Goal: Information Seeking & Learning: Find specific page/section

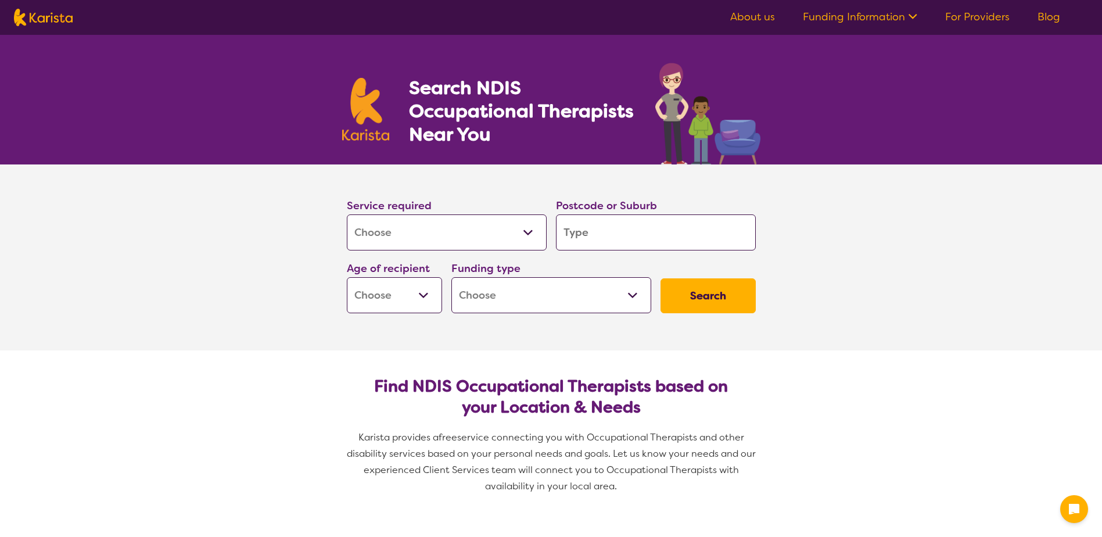
select select "[MEDICAL_DATA]"
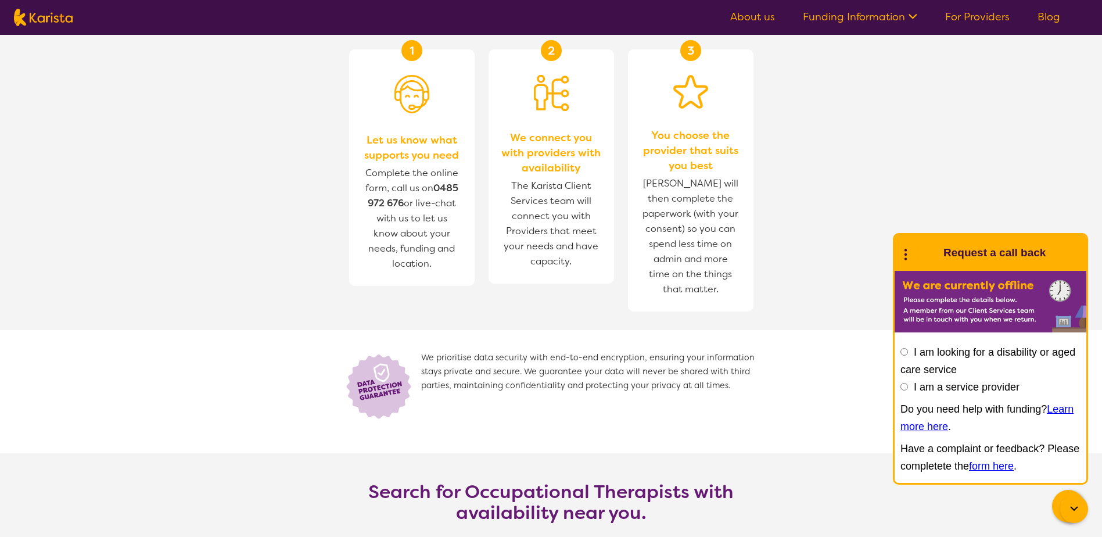
scroll to position [1337, 0]
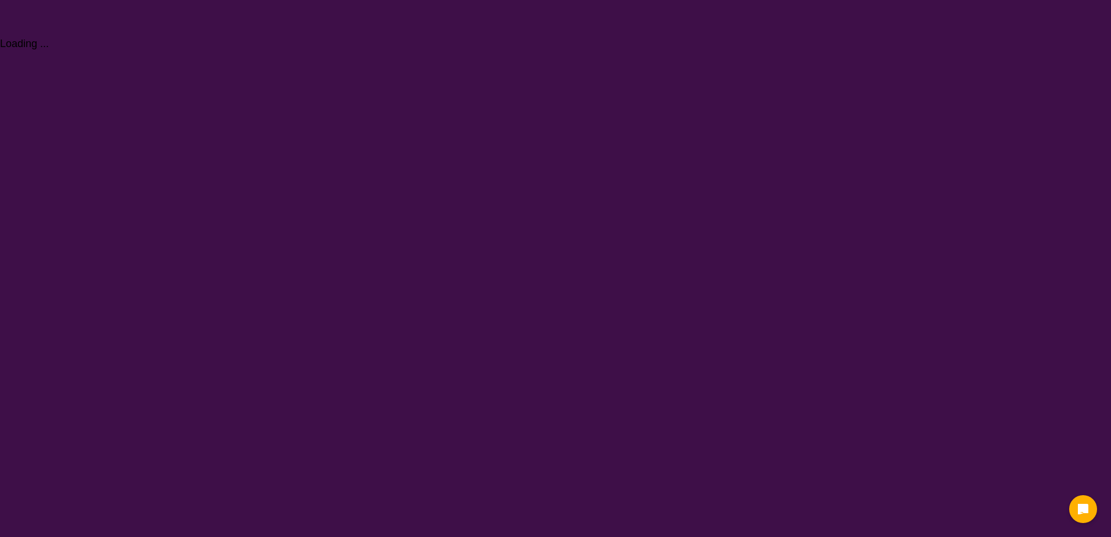
select select "[MEDICAL_DATA]"
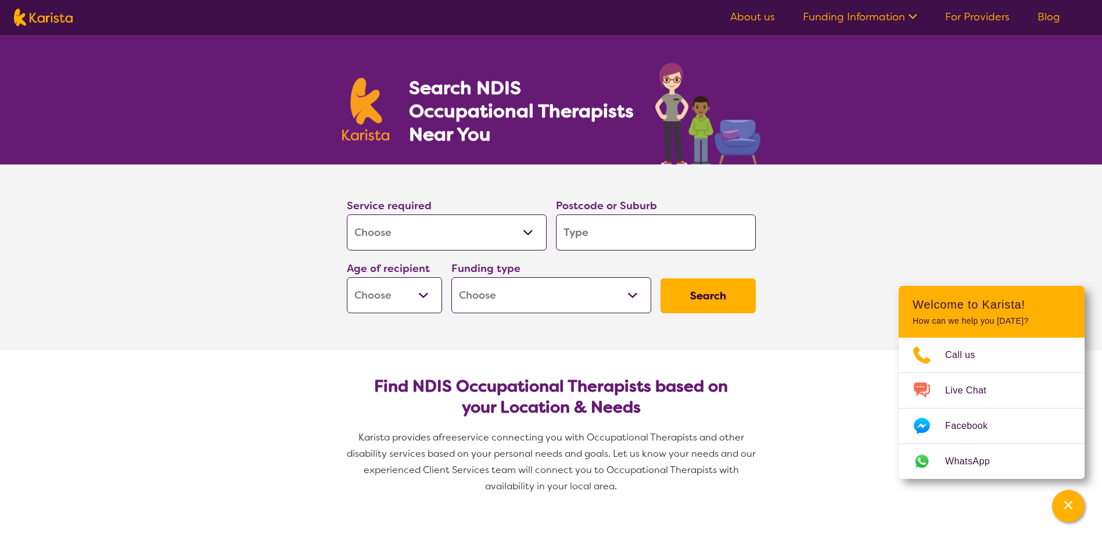
click at [596, 238] on input "search" at bounding box center [656, 232] width 200 height 36
type input "4"
type input "41"
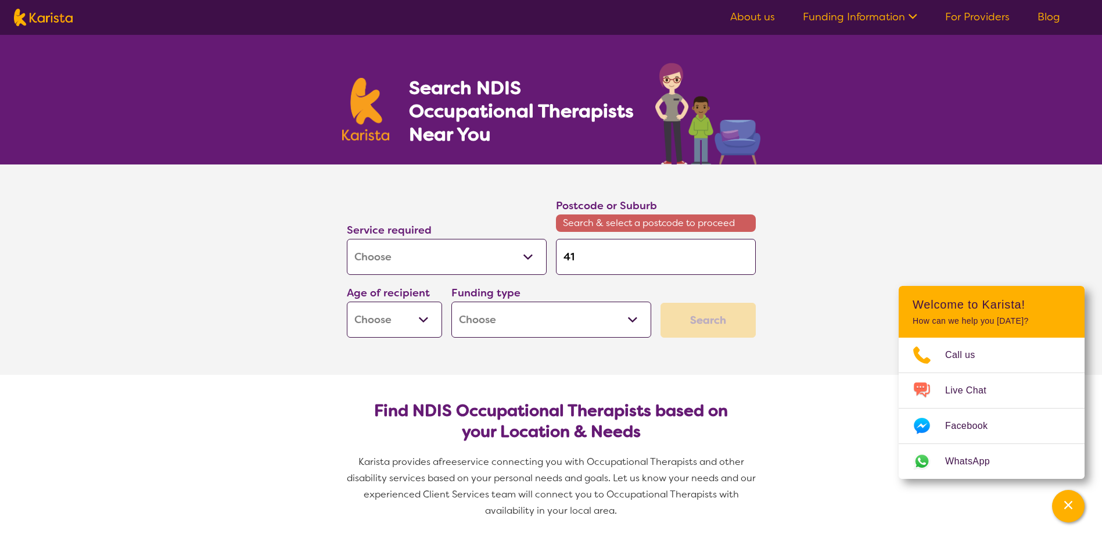
type input "417"
type input "4178"
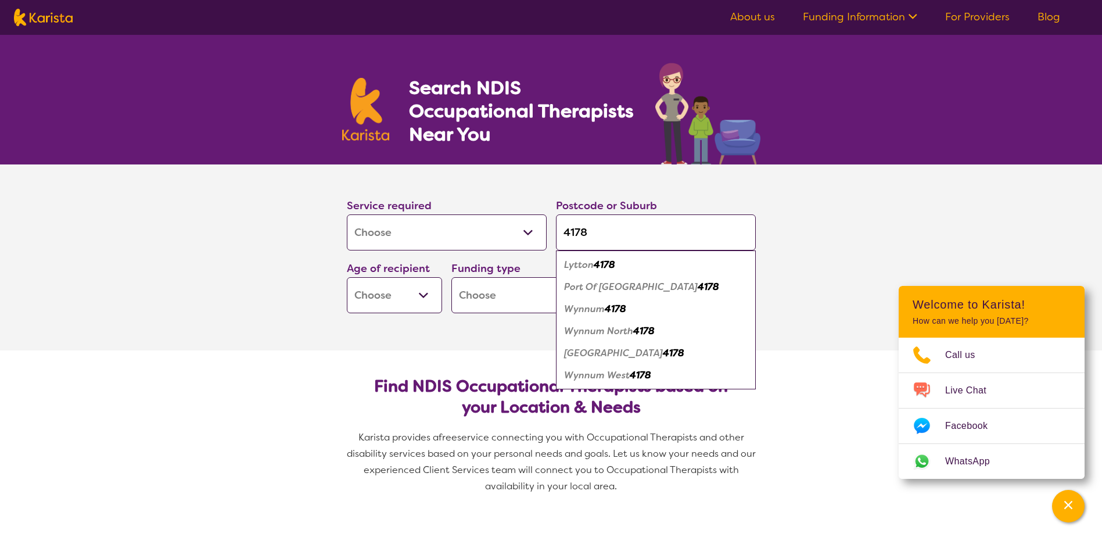
type input "4178"
click at [578, 307] on em "Wynnum" at bounding box center [584, 309] width 41 height 12
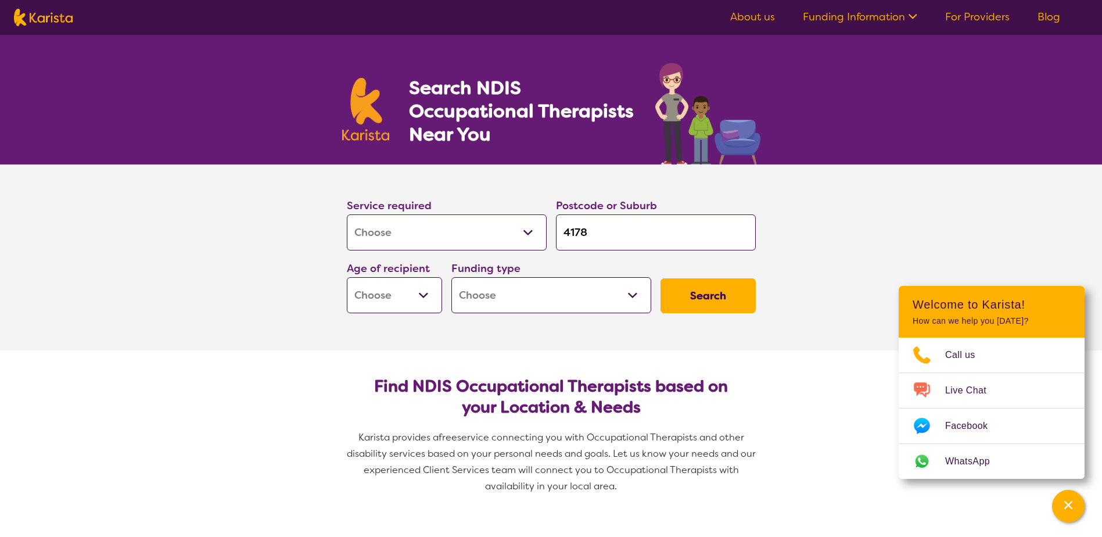
click at [694, 302] on button "Search" at bounding box center [708, 295] width 95 height 35
click at [400, 301] on select "Early Childhood - 0 to 9 Child - 10 to 11 Adolescent - 12 to 17 Adult - 18 to 6…" at bounding box center [394, 295] width 95 height 36
select select "AD"
click at [347, 277] on select "Early Childhood - 0 to 9 Child - 10 to 11 Adolescent - 12 to 17 Adult - 18 to 6…" at bounding box center [394, 295] width 95 height 36
select select "AD"
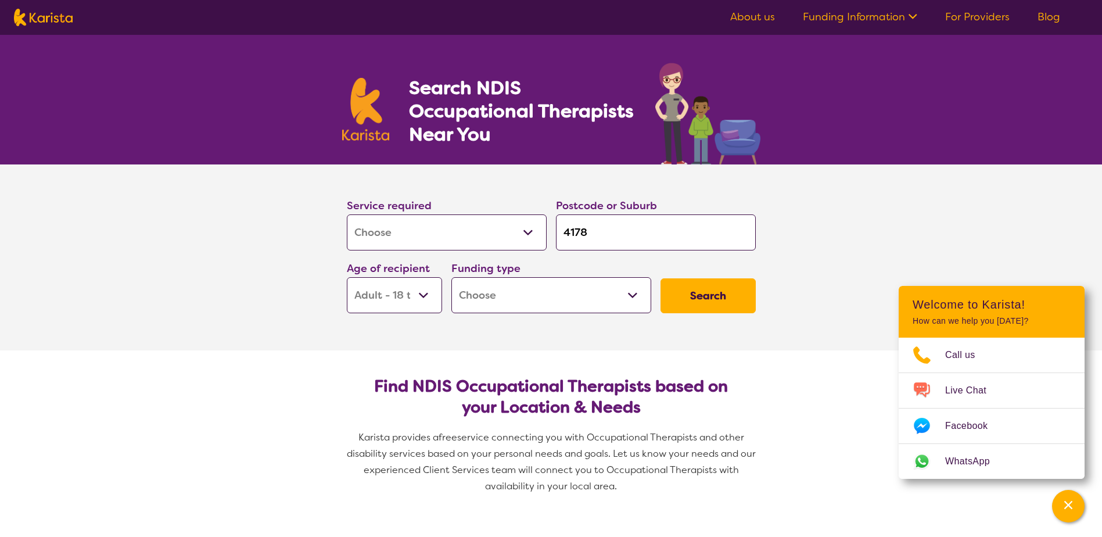
click at [705, 295] on button "Search" at bounding box center [708, 295] width 95 height 35
click at [631, 302] on select "Home Care Package (HCP) National Disability Insurance Scheme (NDIS) I don't know" at bounding box center [552, 295] width 200 height 36
select select "i-don-t-know"
click at [452, 277] on select "Home Care Package (HCP) National Disability Insurance Scheme (NDIS) I don't know" at bounding box center [552, 295] width 200 height 36
select select "i-don-t-know"
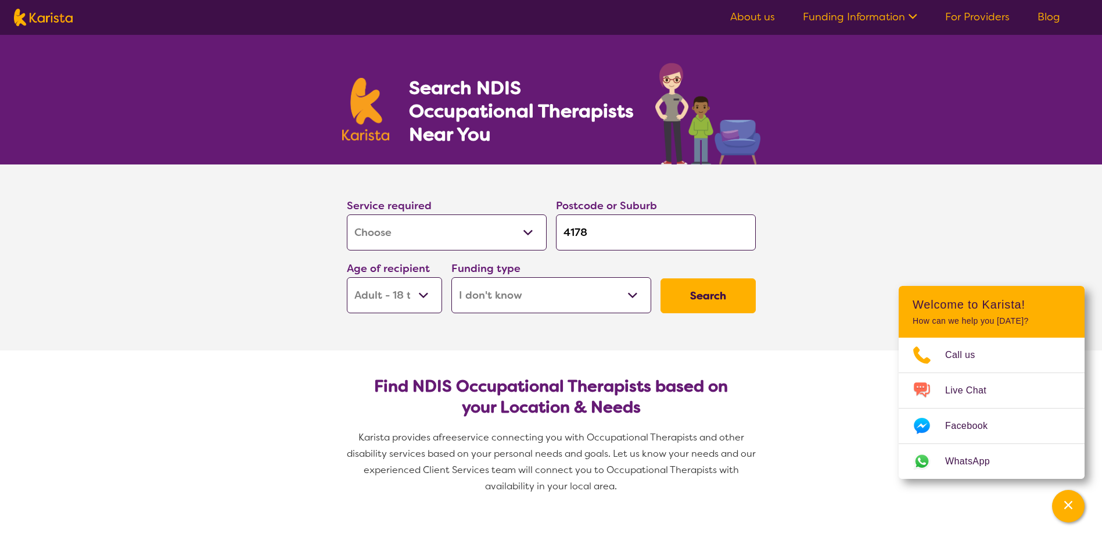
click at [713, 293] on button "Search" at bounding box center [708, 295] width 95 height 35
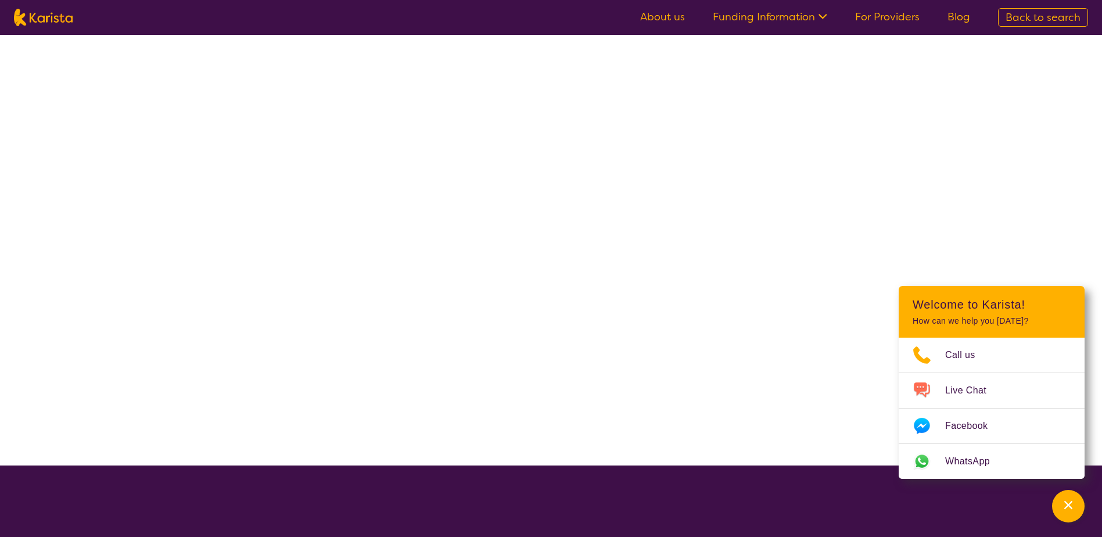
select select "[MEDICAL_DATA]"
select select "AD"
